Goal: Navigation & Orientation: Understand site structure

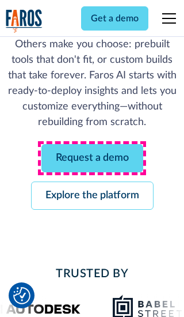
click at [92, 158] on link "Request a demo" at bounding box center [92, 158] width 102 height 28
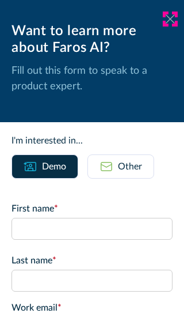
click at [170, 19] on icon at bounding box center [170, 18] width 9 height 9
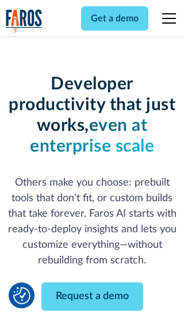
scroll to position [176, 0]
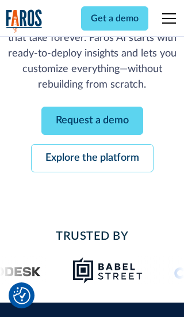
click at [92, 158] on link "Explore the platform" at bounding box center [92, 158] width 123 height 28
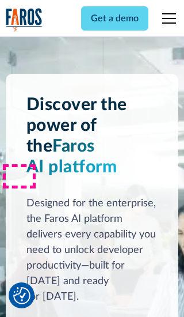
scroll to position [8646, 0]
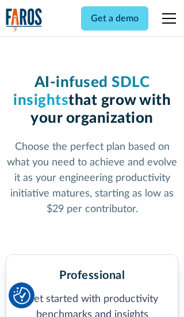
scroll to position [1784, 0]
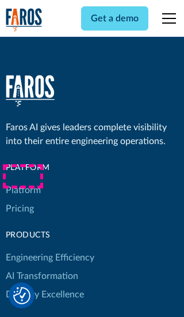
click at [22, 181] on link "Platform" at bounding box center [23, 190] width 35 height 18
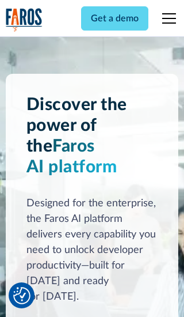
scroll to position [9015, 0]
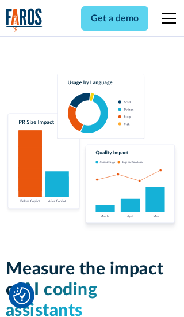
scroll to position [7115, 0]
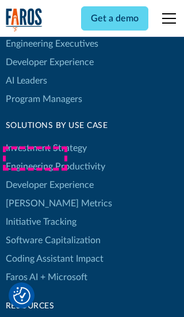
click at [35, 194] on link "[PERSON_NAME] Metrics" at bounding box center [59, 203] width 106 height 18
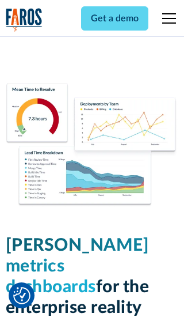
scroll to position [5040, 0]
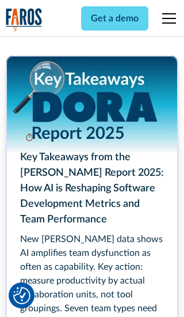
scroll to position [5188, 0]
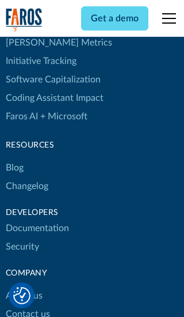
click at [26, 177] on link "Changelog" at bounding box center [27, 186] width 43 height 18
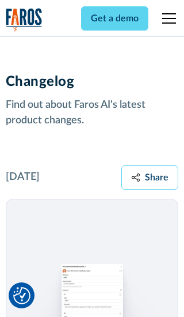
scroll to position [13903, 0]
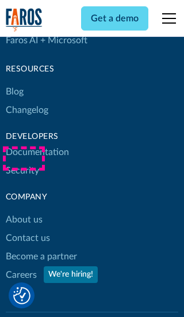
click at [24, 210] on link "About us" at bounding box center [24, 219] width 37 height 18
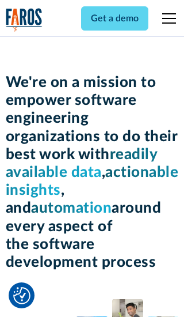
scroll to position [3969, 0]
